Goal: Information Seeking & Learning: Check status

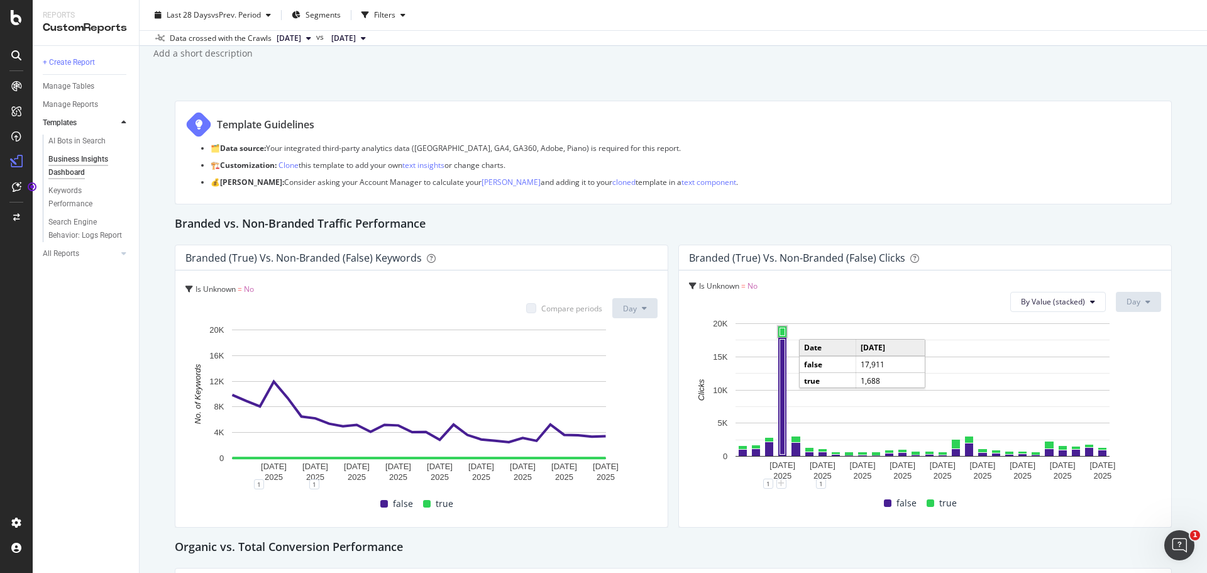
scroll to position [63, 0]
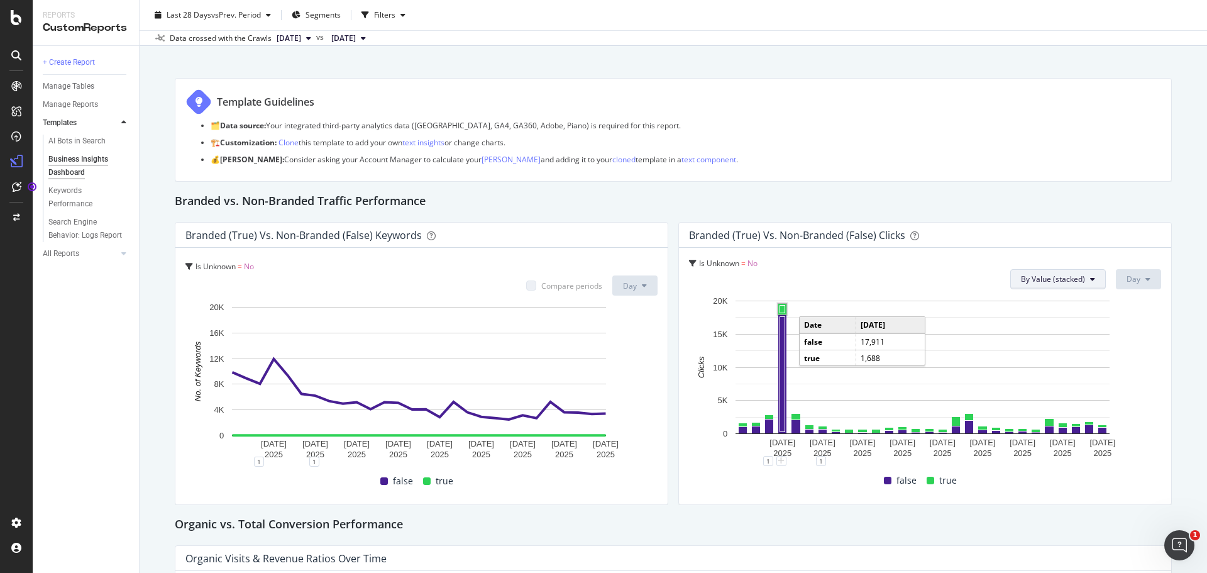
click at [1043, 269] on button "By Value (stacked)" at bounding box center [1058, 279] width 96 height 20
click at [1051, 348] on span "By Percentage (stacked)" at bounding box center [1055, 350] width 85 height 11
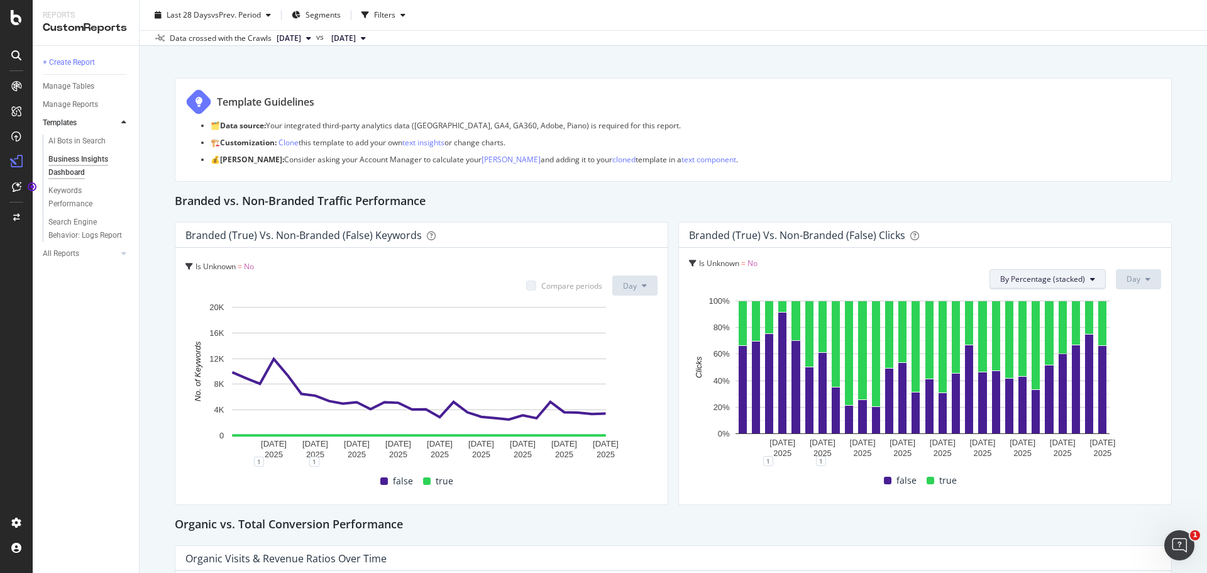
click at [1051, 277] on span "By Percentage (stacked)" at bounding box center [1042, 278] width 85 height 11
click at [1048, 300] on span "By Value" at bounding box center [1036, 304] width 87 height 11
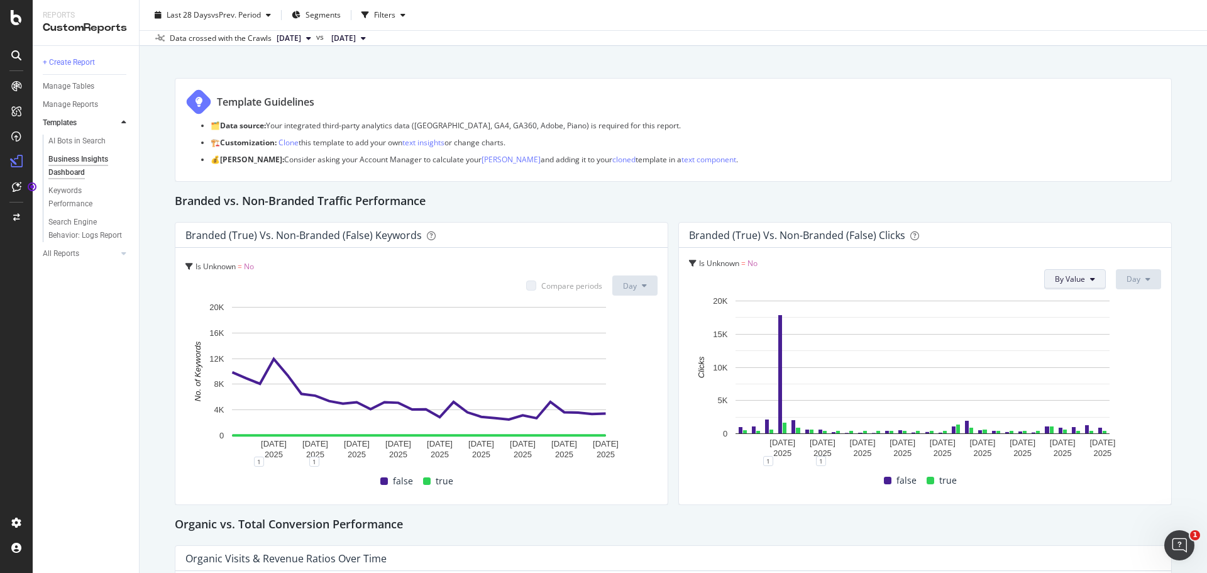
click at [1055, 284] on span "By Value" at bounding box center [1070, 278] width 30 height 11
click at [1054, 322] on span "By Value (stacked)" at bounding box center [1089, 327] width 85 height 11
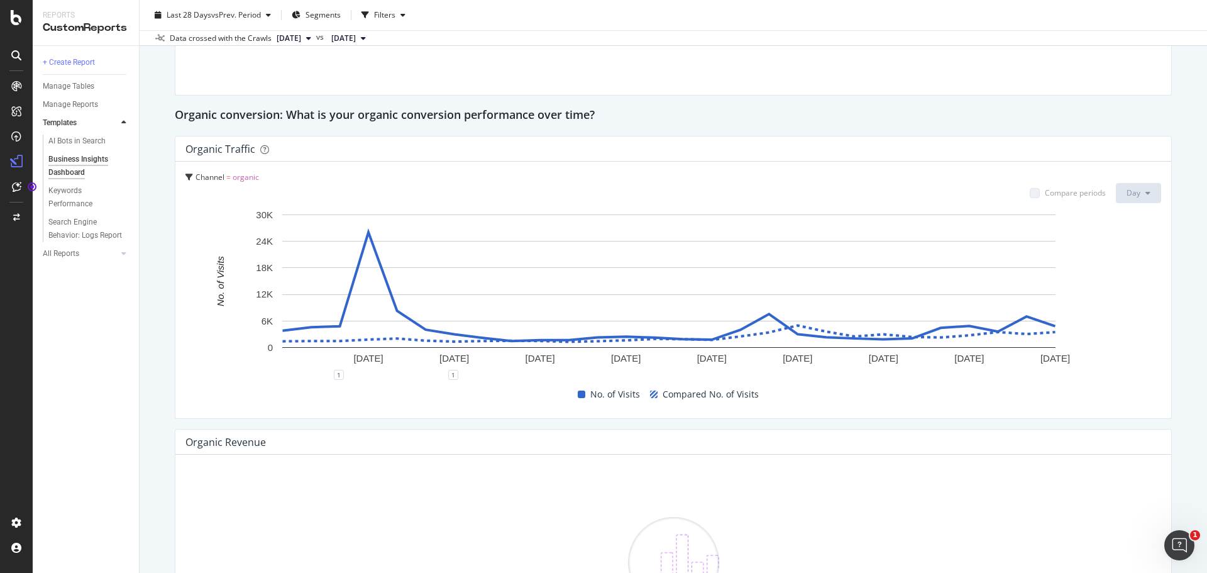
scroll to position [1320, 0]
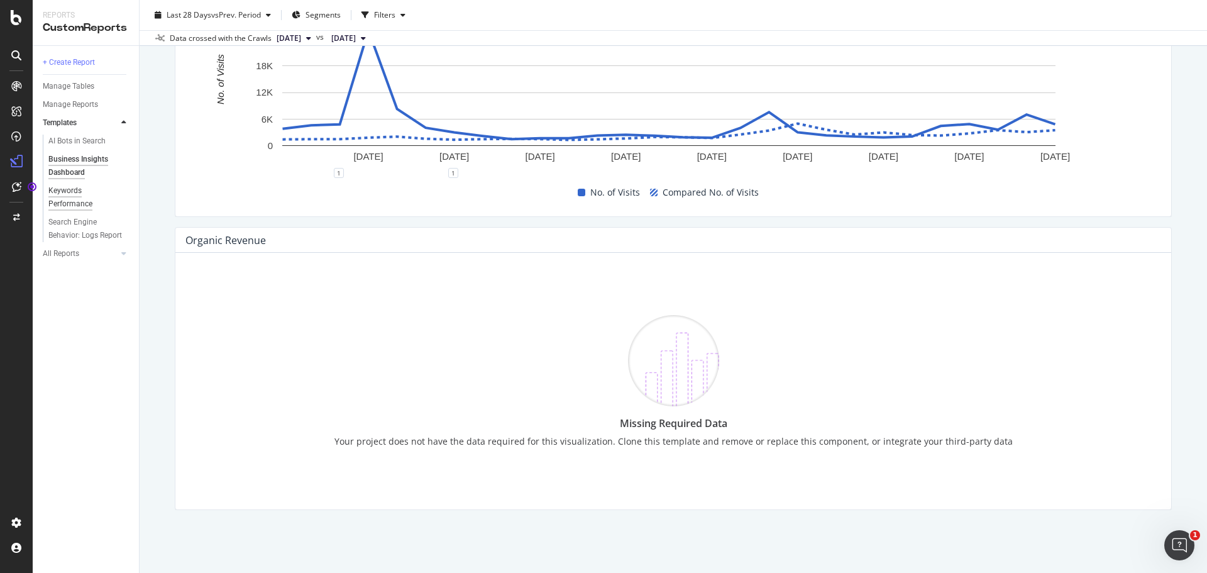
click at [80, 197] on div "Keywords Performance" at bounding box center [83, 197] width 70 height 26
